Goal: Task Accomplishment & Management: Complete application form

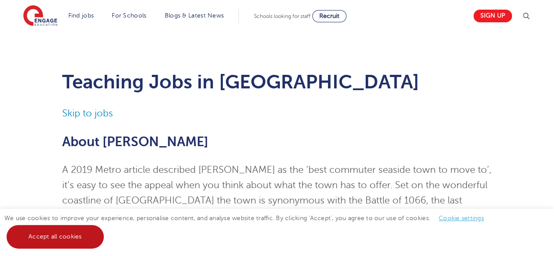
click at [66, 232] on link "Accept all cookies" at bounding box center [55, 237] width 97 height 24
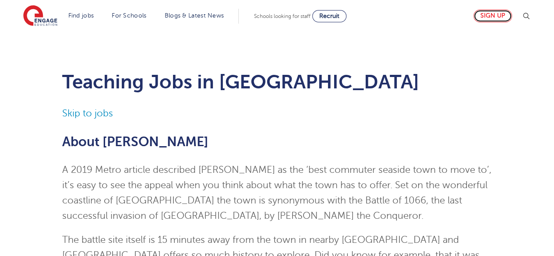
click at [500, 17] on link "Sign up" at bounding box center [493, 16] width 39 height 13
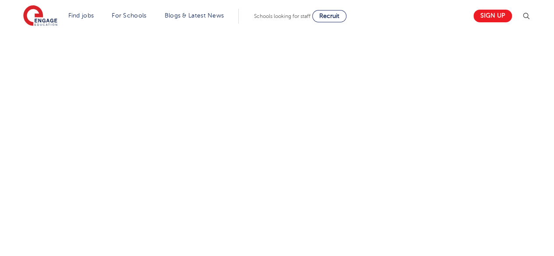
scroll to position [553, 0]
click at [384, 131] on div "Let us know more about you!" at bounding box center [276, 167] width 531 height 477
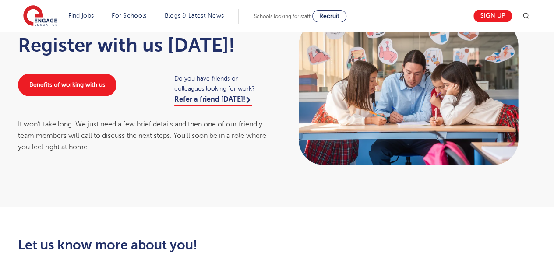
scroll to position [0, 0]
